Goal: Navigation & Orientation: Find specific page/section

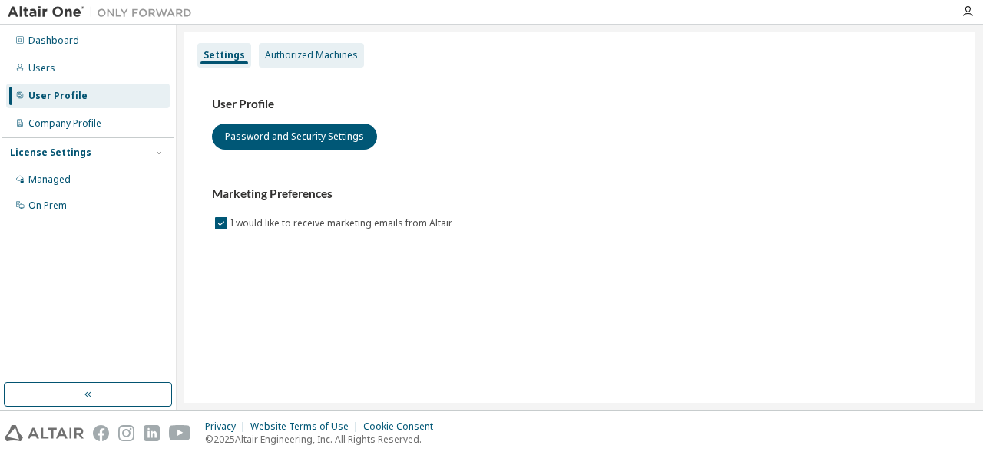
click at [312, 49] on div "Authorized Machines" at bounding box center [311, 55] width 93 height 12
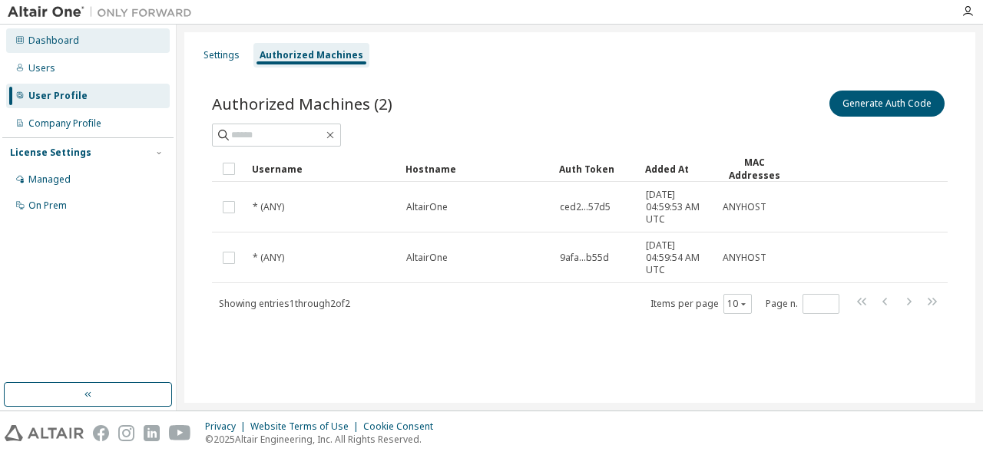
click at [78, 44] on div "Dashboard" at bounding box center [88, 40] width 164 height 25
